Goal: Register for event/course

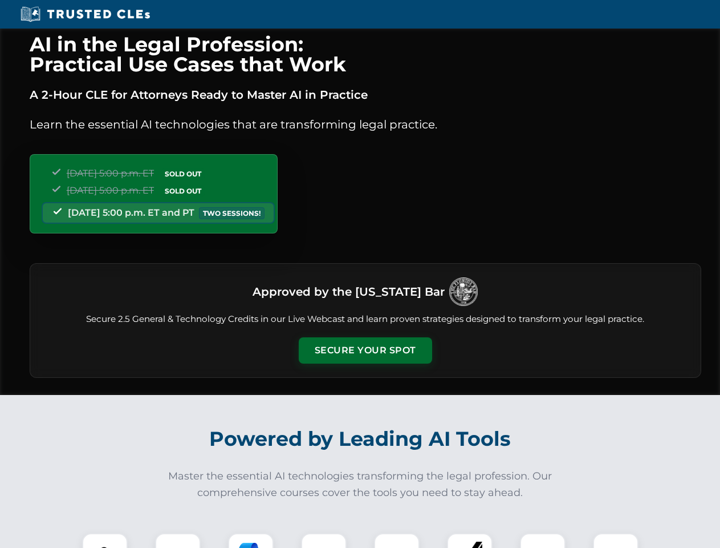
click at [365, 350] on button "Secure Your Spot" at bounding box center [365, 350] width 133 height 26
click at [105, 540] on img at bounding box center [104, 555] width 33 height 33
click at [178, 540] on div at bounding box center [178, 556] width 46 height 46
click at [251, 540] on div at bounding box center [251, 556] width 46 height 46
click at [324, 540] on img at bounding box center [324, 556] width 32 height 32
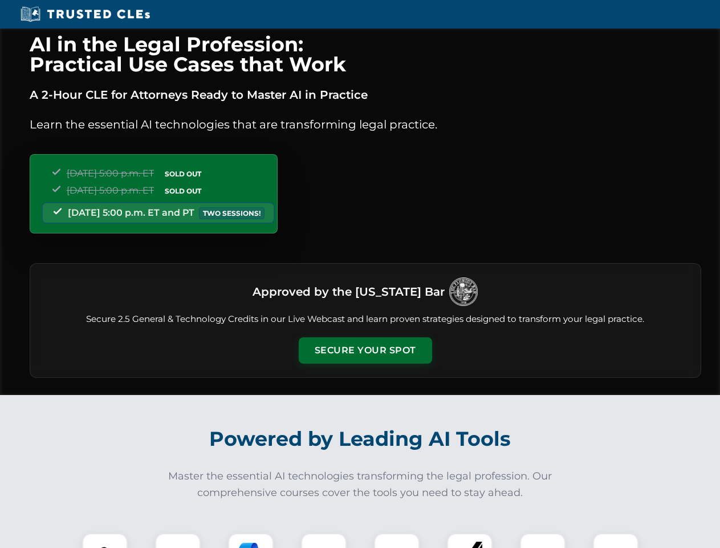
click at [397, 540] on div at bounding box center [397, 556] width 46 height 46
click at [470, 540] on div at bounding box center [470, 556] width 46 height 46
click at [543, 540] on img at bounding box center [543, 556] width 32 height 32
click at [616, 540] on img at bounding box center [616, 556] width 32 height 32
